Goal: Task Accomplishment & Management: Use online tool/utility

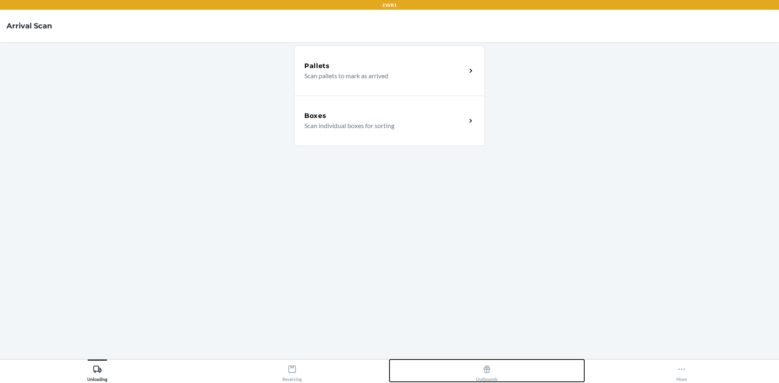
click at [493, 374] on div "Outbounds" at bounding box center [487, 372] width 22 height 20
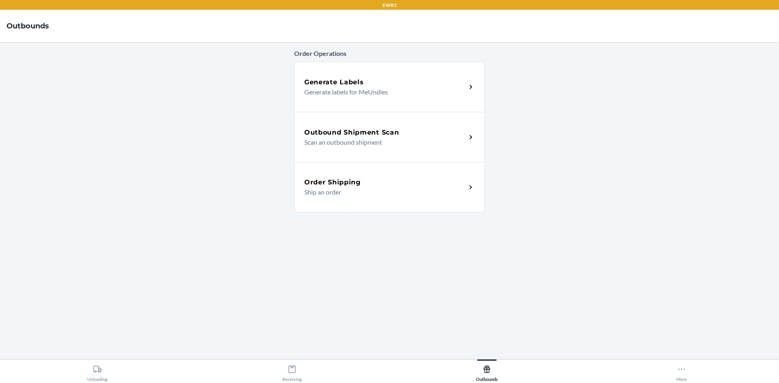
click at [434, 137] on div "Outbound Shipment Scan" at bounding box center [385, 133] width 162 height 10
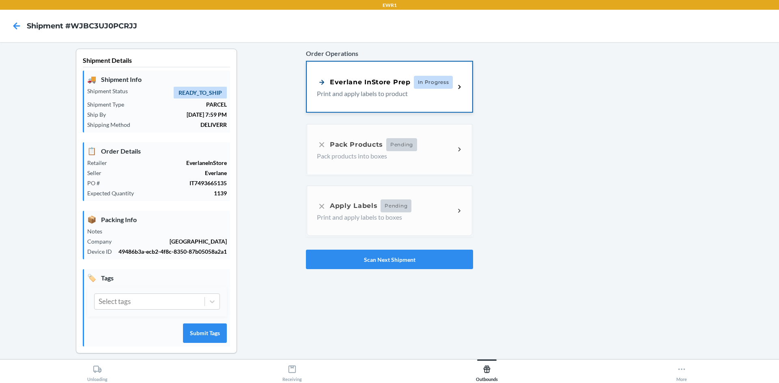
click at [433, 100] on div "Everlane InStore Prep In Progress Print and apply labels to product" at bounding box center [389, 87] width 165 height 50
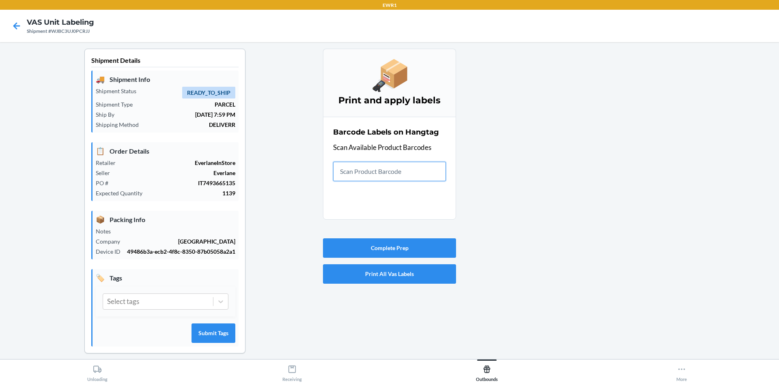
drag, startPoint x: 0, startPoint y: 107, endPoint x: 0, endPoint y: 72, distance: 34.9
type input "0-000"
type input "0-00001-4"
type input "0-00001-50404-0"
type input "0-000"
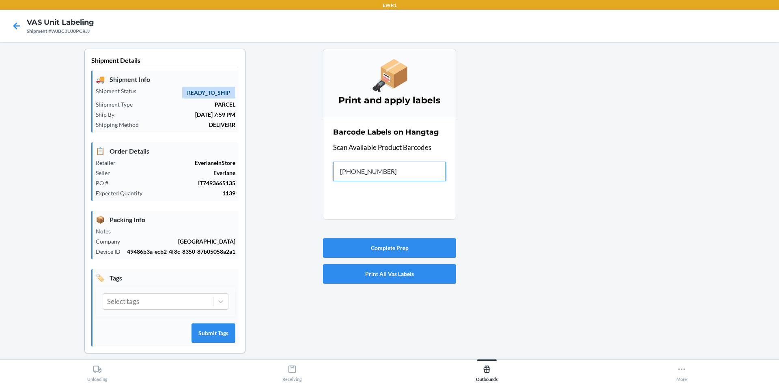
type input "0-00001-466"
type input "0-000"
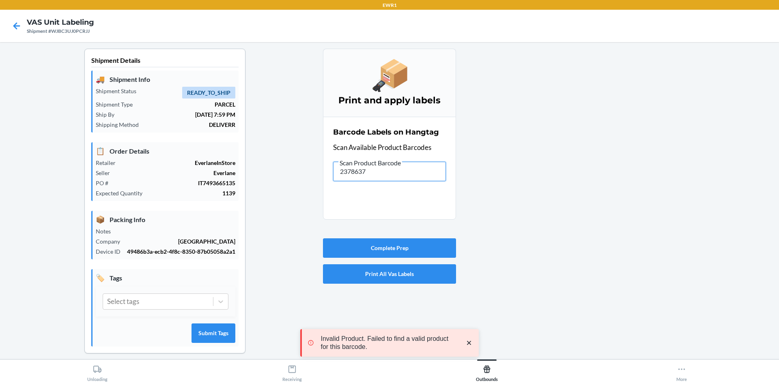
click at [305, 187] on div "Shipment Details 🚚 Shipment Info Shipment Status READY_TO_SHIP Shipment Type PA…" at bounding box center [389, 208] width 766 height 318
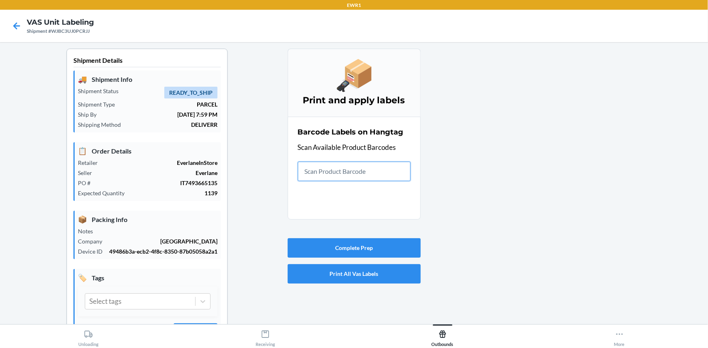
click at [370, 176] on input "text" at bounding box center [354, 171] width 113 height 19
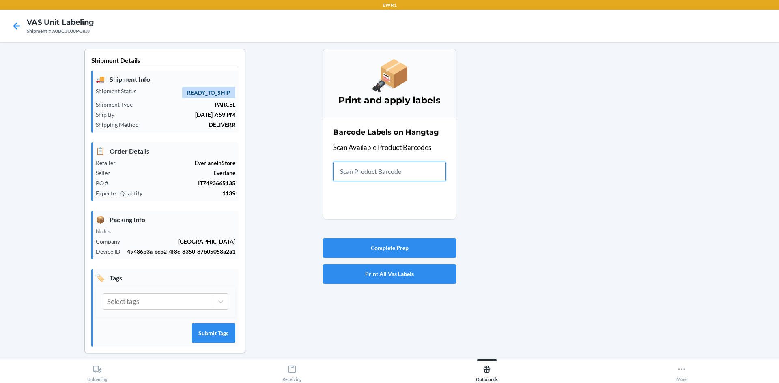
click at [374, 175] on input "text" at bounding box center [389, 171] width 113 height 19
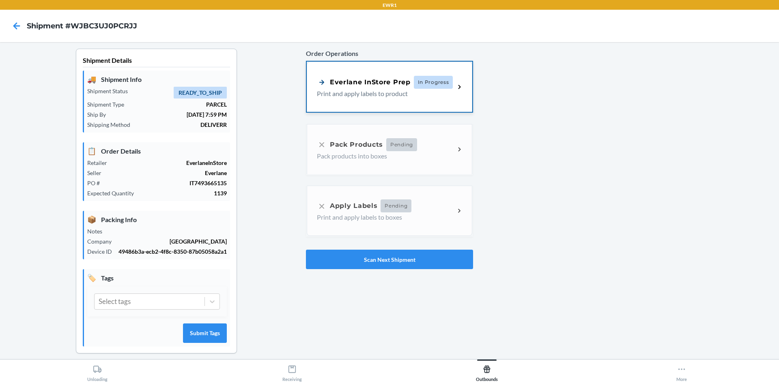
click at [387, 84] on div "Everlane InStore Prep" at bounding box center [364, 82] width 94 height 10
click at [416, 92] on p "Print and apply labels to product" at bounding box center [382, 94] width 131 height 10
click at [393, 93] on p "Print and apply labels to product" at bounding box center [382, 94] width 131 height 10
click at [457, 88] on icon at bounding box center [459, 86] width 9 height 9
click at [339, 95] on p "Print and apply labels to product" at bounding box center [382, 94] width 131 height 10
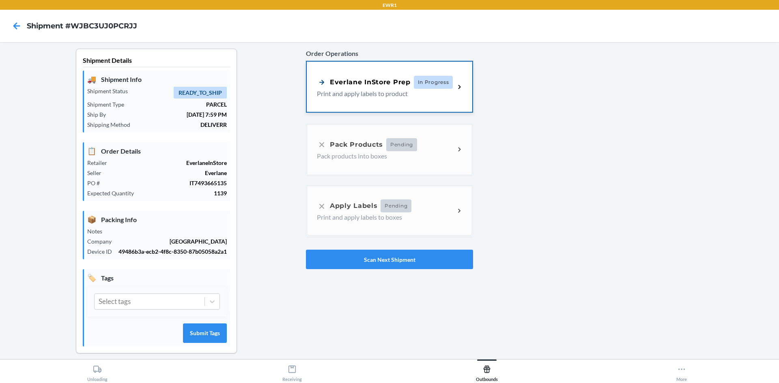
click at [346, 77] on div "Everlane InStore Prep" at bounding box center [364, 82] width 94 height 10
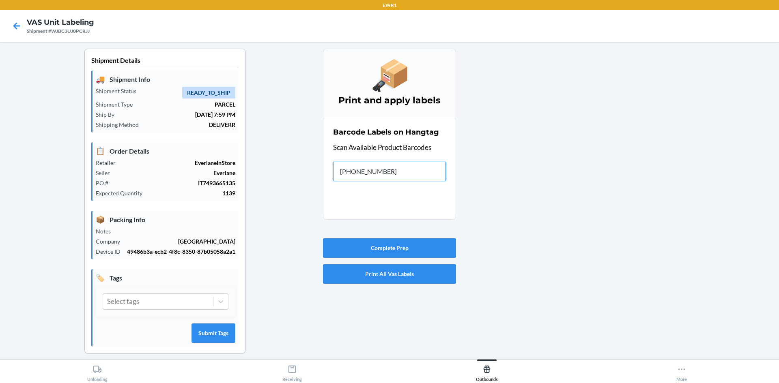
type input "0-00001-50241"
type input "0-00001-46603"
type input "0-0000"
type input "0-00001-"
drag, startPoint x: 763, startPoint y: 402, endPoint x: 738, endPoint y: 402, distance: 24.7
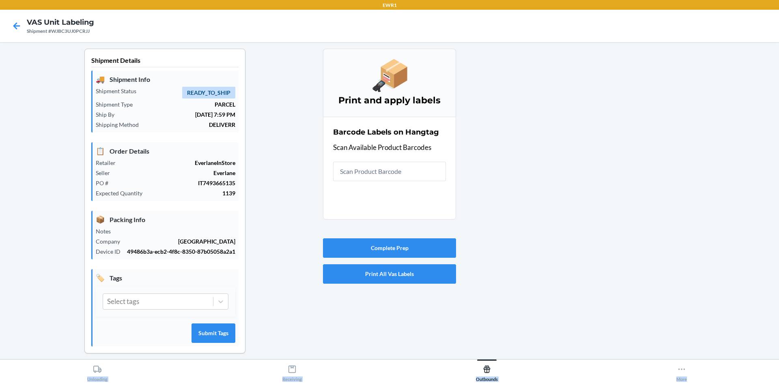
click at [738, 369] on html "EWR1 VAS Unit Labeling Shipment #WJBC3UJ0PCRJJ Shipment Details 🚚 Shipment Info…" at bounding box center [389, 191] width 779 height 383
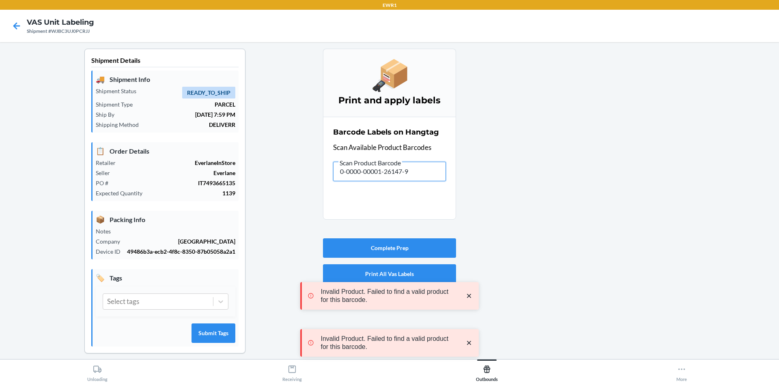
drag, startPoint x: 428, startPoint y: 168, endPoint x: 131, endPoint y: 127, distance: 300.2
click at [131, 127] on div "Shipment Details 🚚 Shipment Info Shipment Status READY_TO_SHIP Shipment Type PA…" at bounding box center [389, 208] width 766 height 318
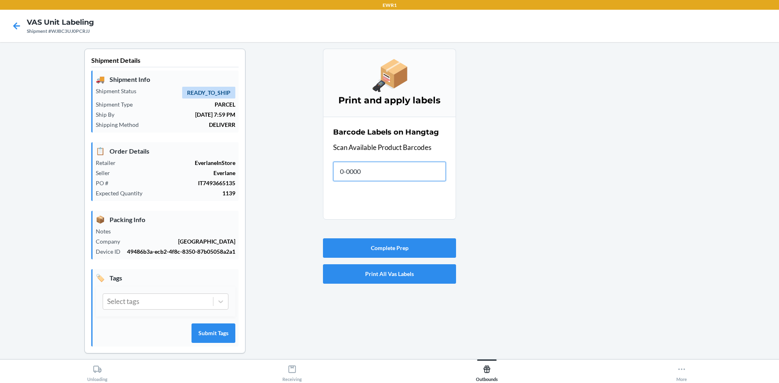
type input "0-00001"
type input "0-00001-5114"
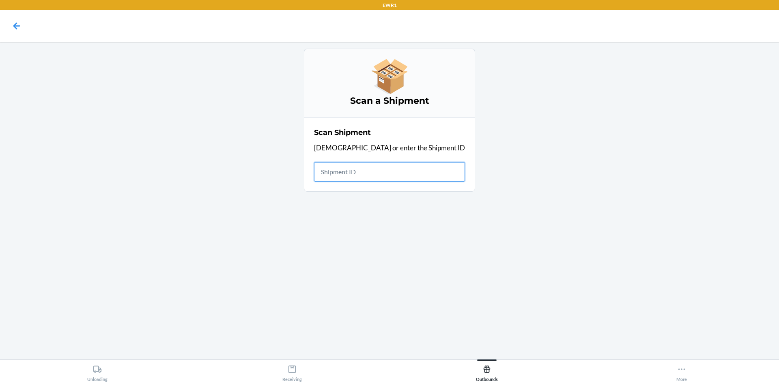
click at [386, 180] on input "text" at bounding box center [389, 171] width 151 height 19
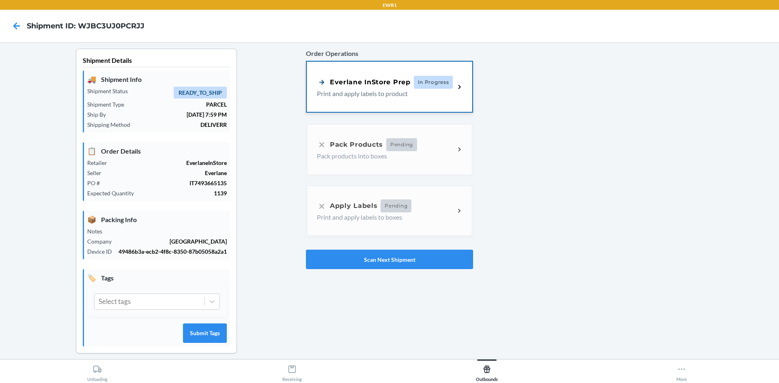
click at [405, 84] on div "Everlane InStore Prep" at bounding box center [364, 82] width 94 height 10
